Goal: Task Accomplishment & Management: Manage account settings

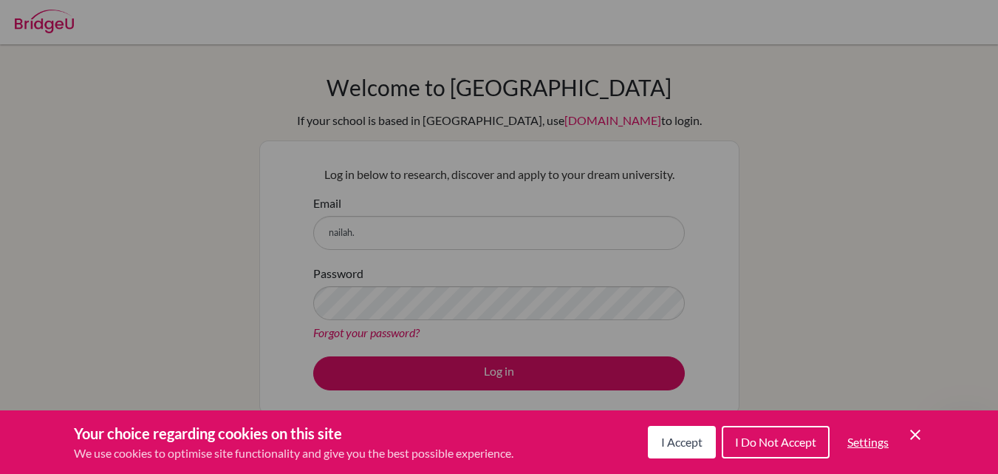
click at [683, 450] on button "I Accept" at bounding box center [682, 442] width 68 height 33
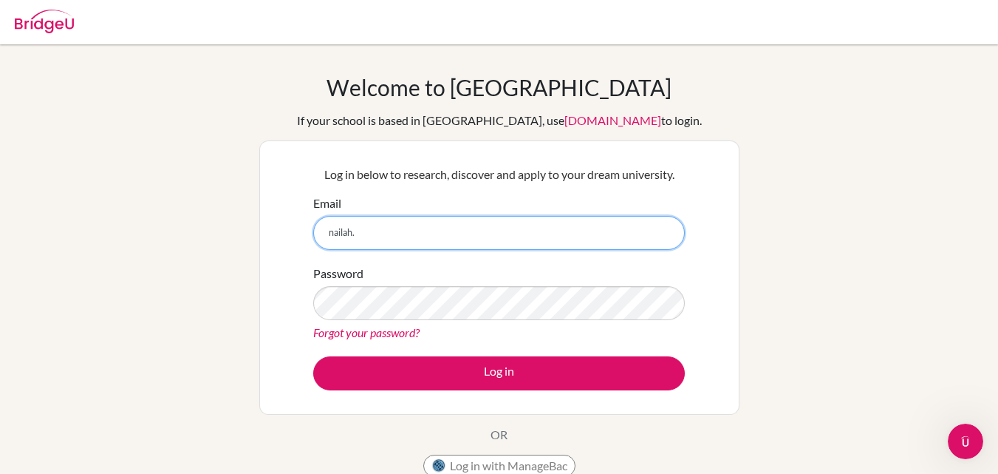
click at [378, 233] on input "nailah." at bounding box center [499, 233] width 372 height 34
type input "[EMAIL_ADDRESS][DOMAIN_NAME]"
click at [313, 356] on button "Log in" at bounding box center [499, 373] width 372 height 34
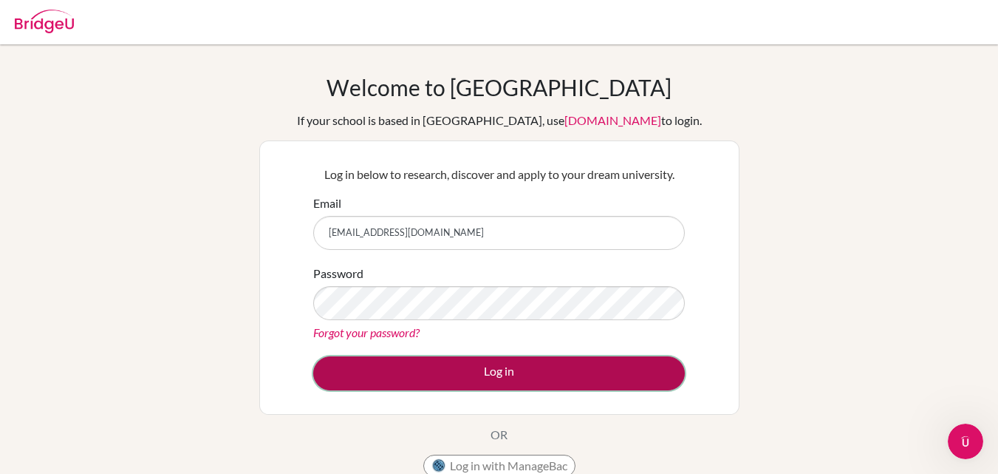
click at [453, 379] on button "Log in" at bounding box center [499, 373] width 372 height 34
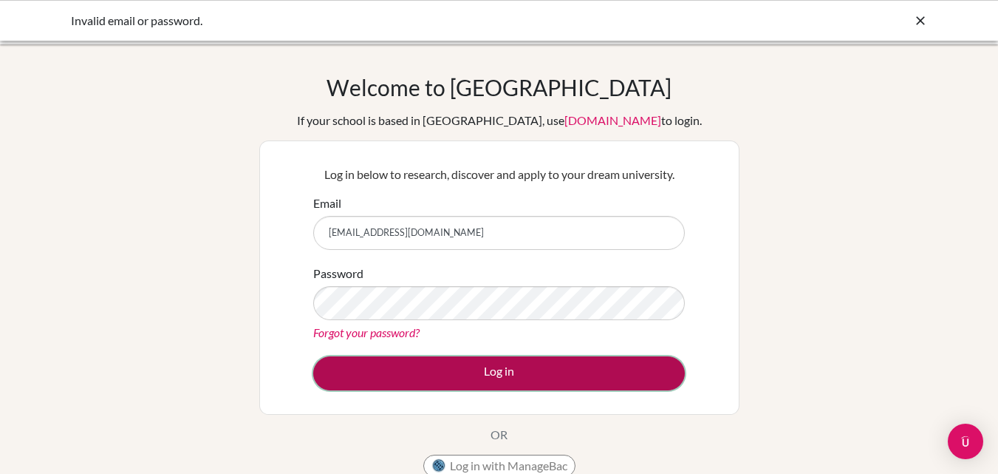
click at [435, 364] on button "Log in" at bounding box center [499, 373] width 372 height 34
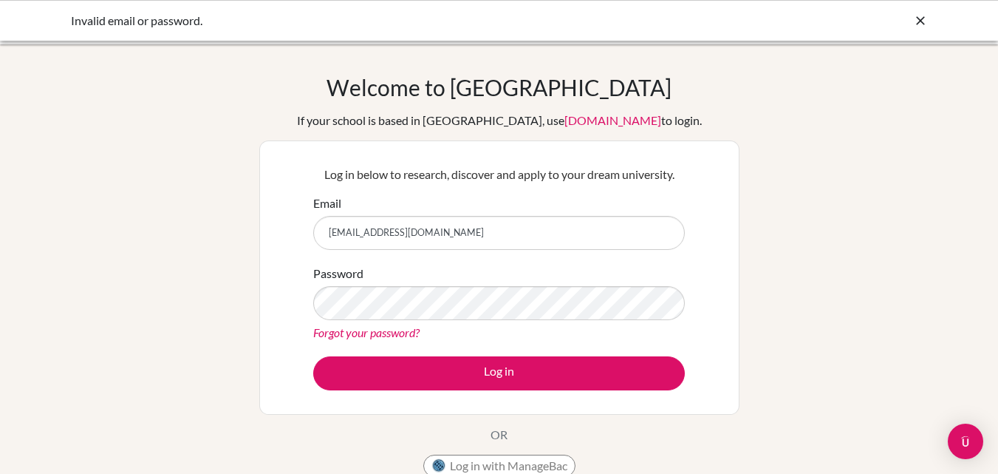
click at [391, 335] on link "Forgot your password?" at bounding box center [366, 332] width 106 height 14
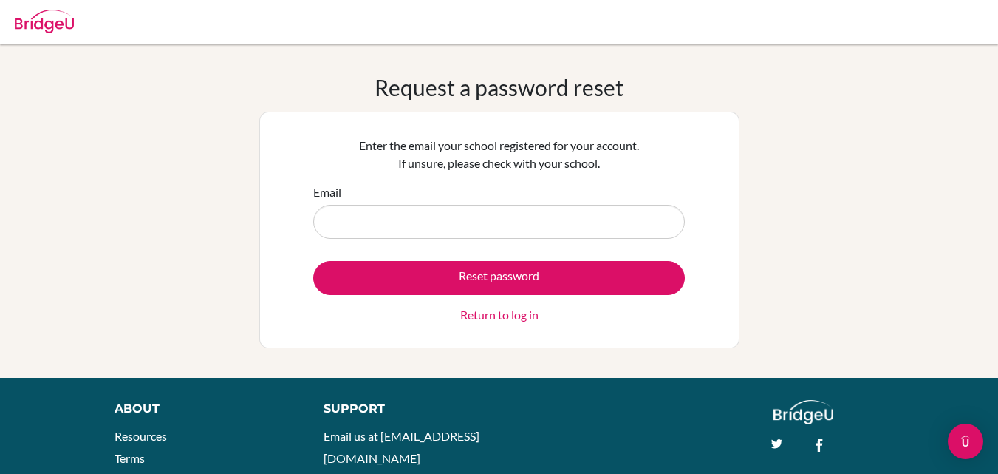
type input "[EMAIL_ADDRESS][DOMAIN_NAME]"
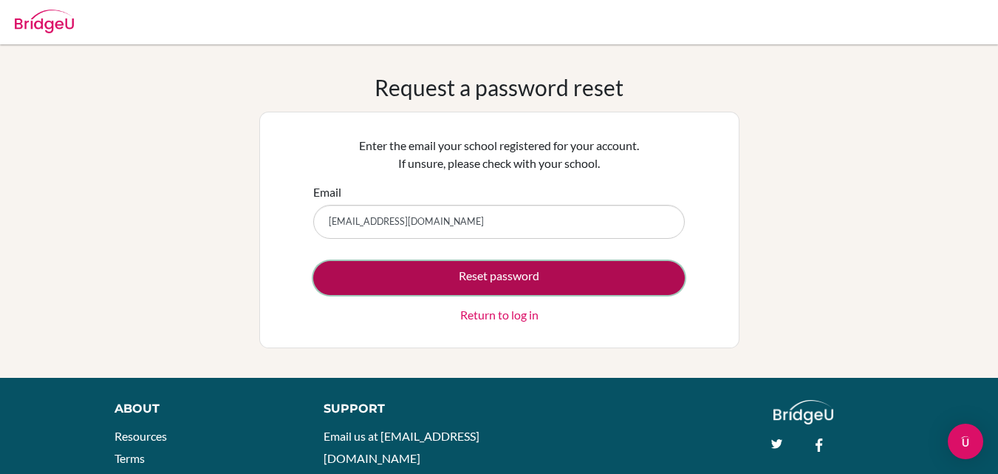
click at [449, 280] on button "Reset password" at bounding box center [499, 278] width 372 height 34
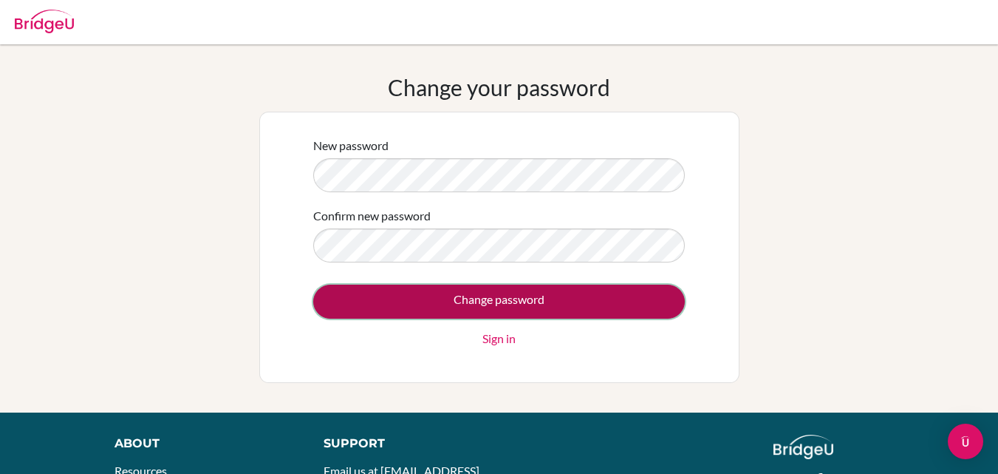
click at [352, 304] on input "Change password" at bounding box center [499, 302] width 372 height 34
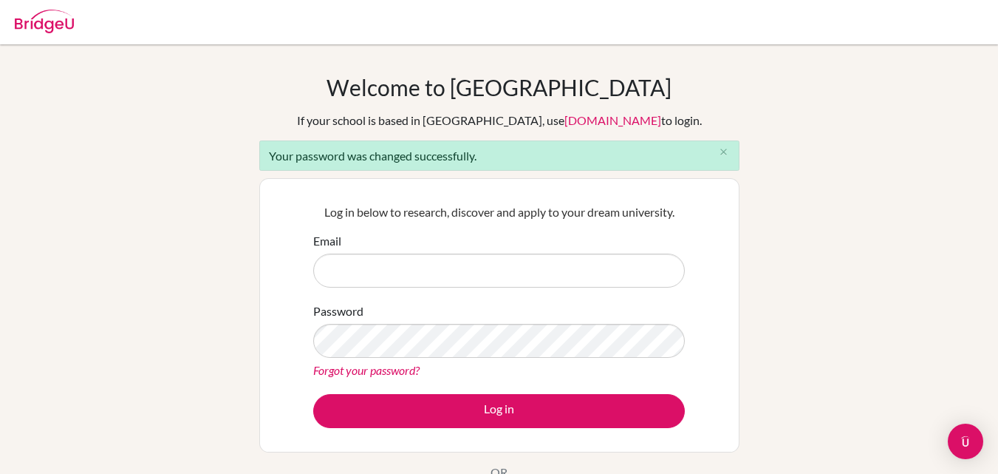
type input "[EMAIL_ADDRESS][DOMAIN_NAME]"
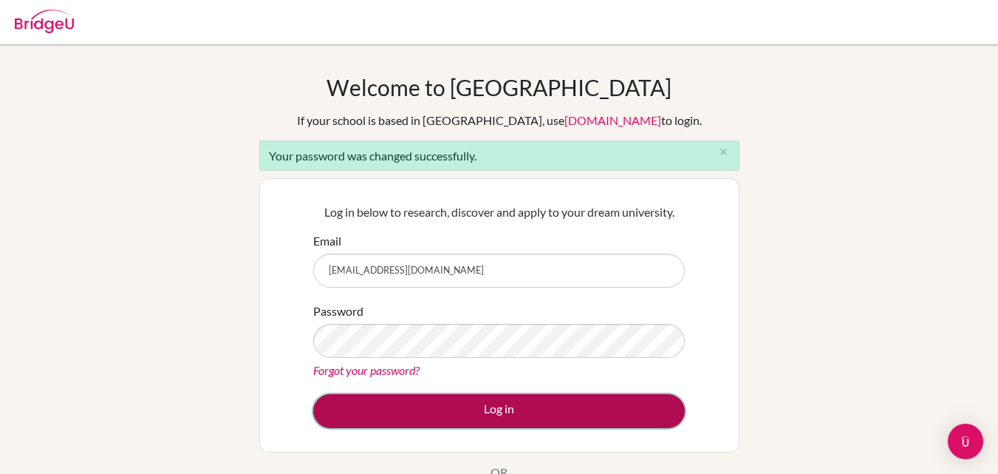
click at [345, 414] on button "Log in" at bounding box center [499, 411] width 372 height 34
